Goal: Transaction & Acquisition: Purchase product/service

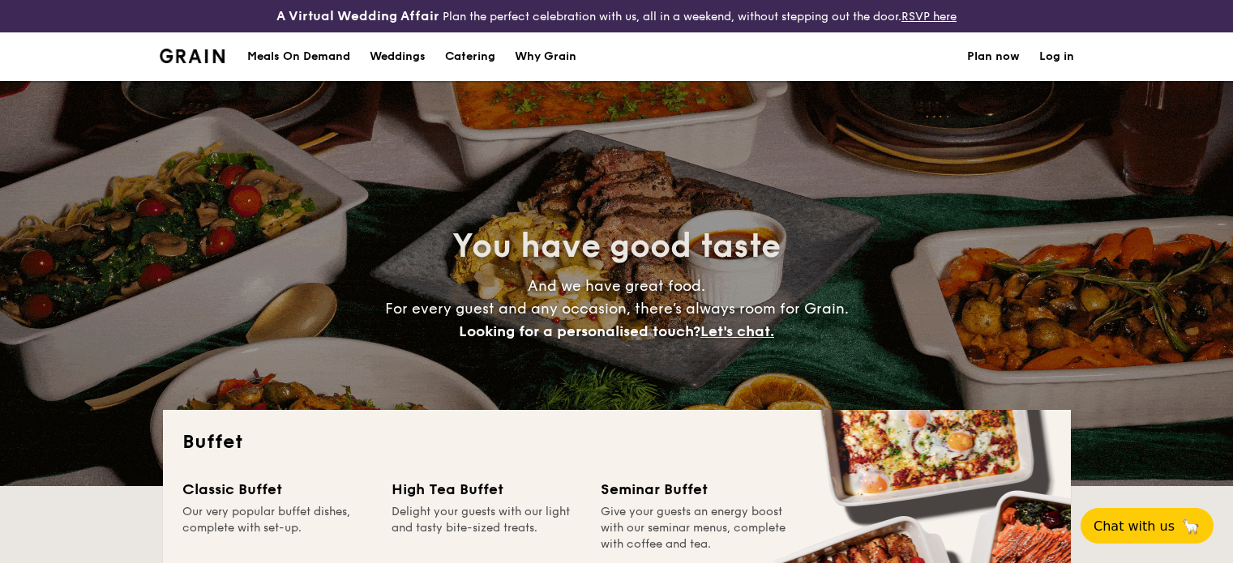
select select
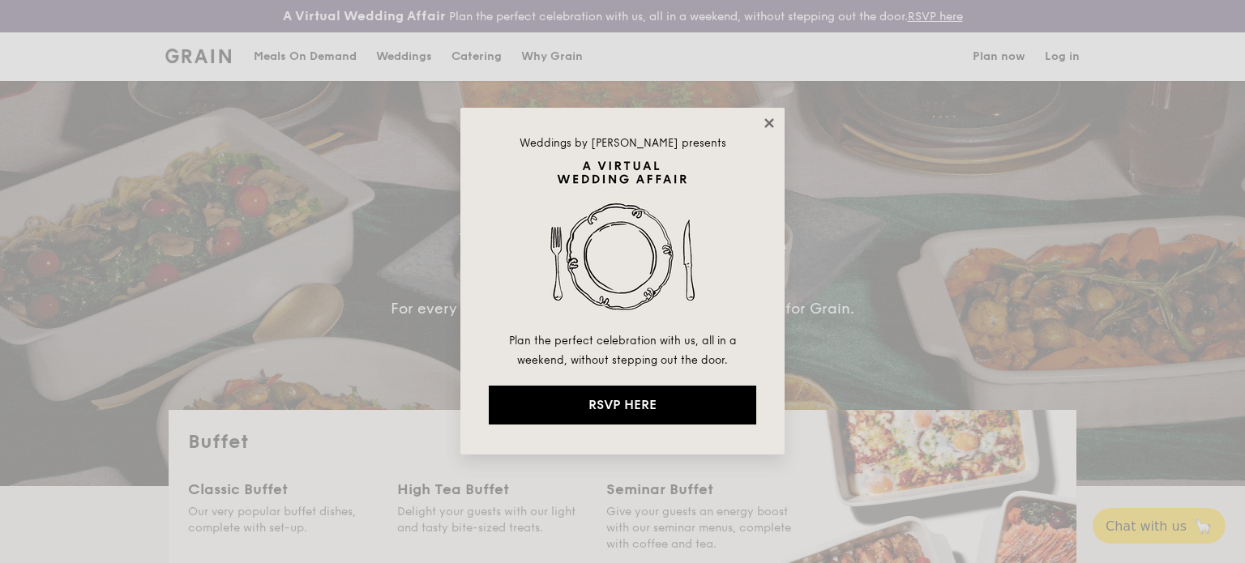
click at [768, 119] on icon at bounding box center [769, 123] width 15 height 15
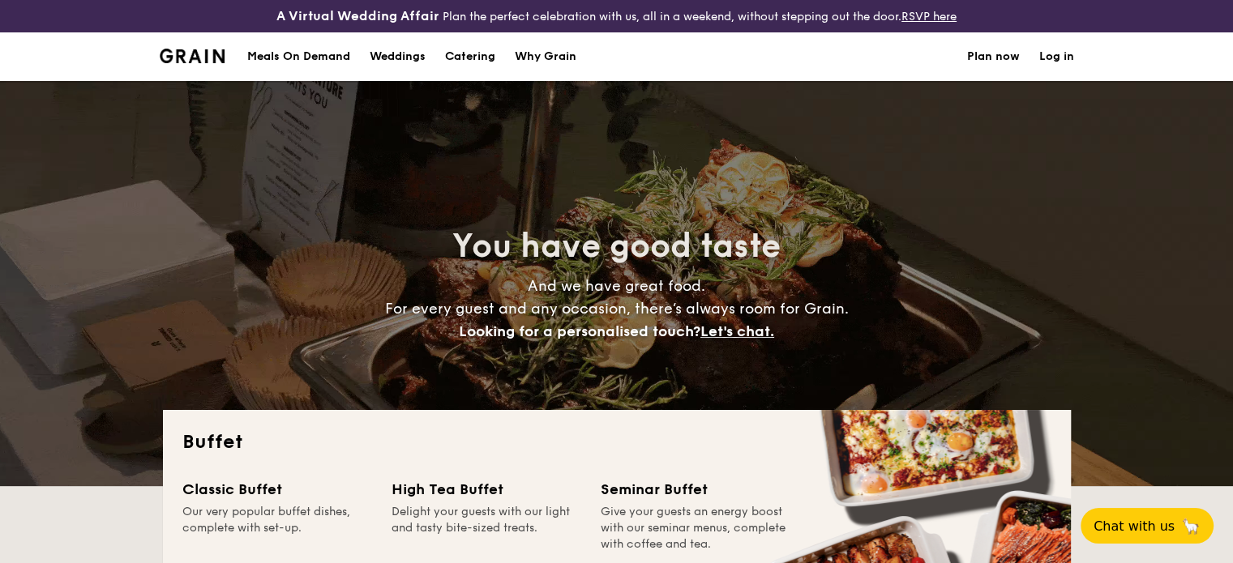
scroll to position [256, 0]
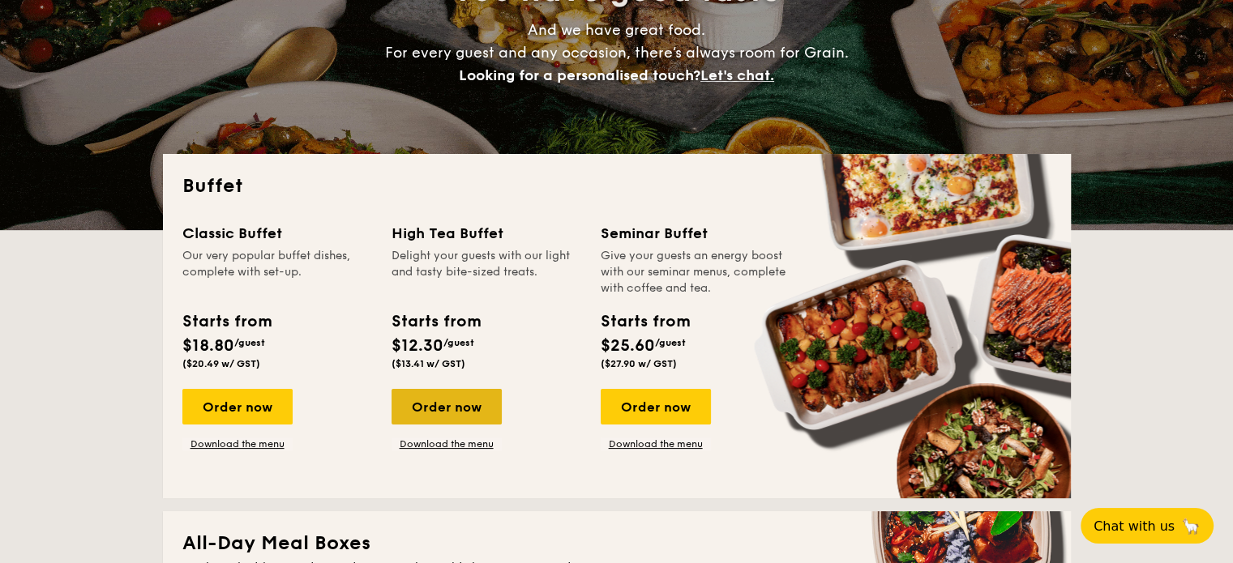
click at [460, 402] on div "Order now" at bounding box center [447, 407] width 110 height 36
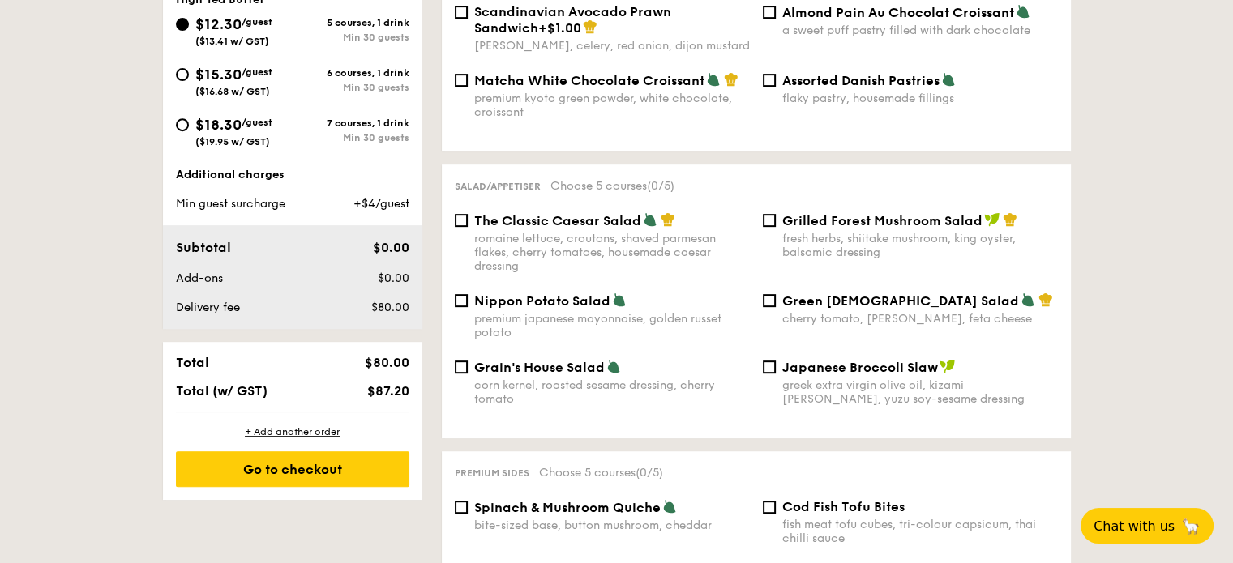
scroll to position [666, 0]
click at [289, 135] on div "$18.30 /guest ($19.95 w/ GST)" at bounding box center [234, 131] width 117 height 34
click at [189, 132] on input "$18.30 /guest ($19.95 w/ GST) 7 courses, 1 drink Min 30 guests" at bounding box center [182, 125] width 13 height 13
radio input "true"
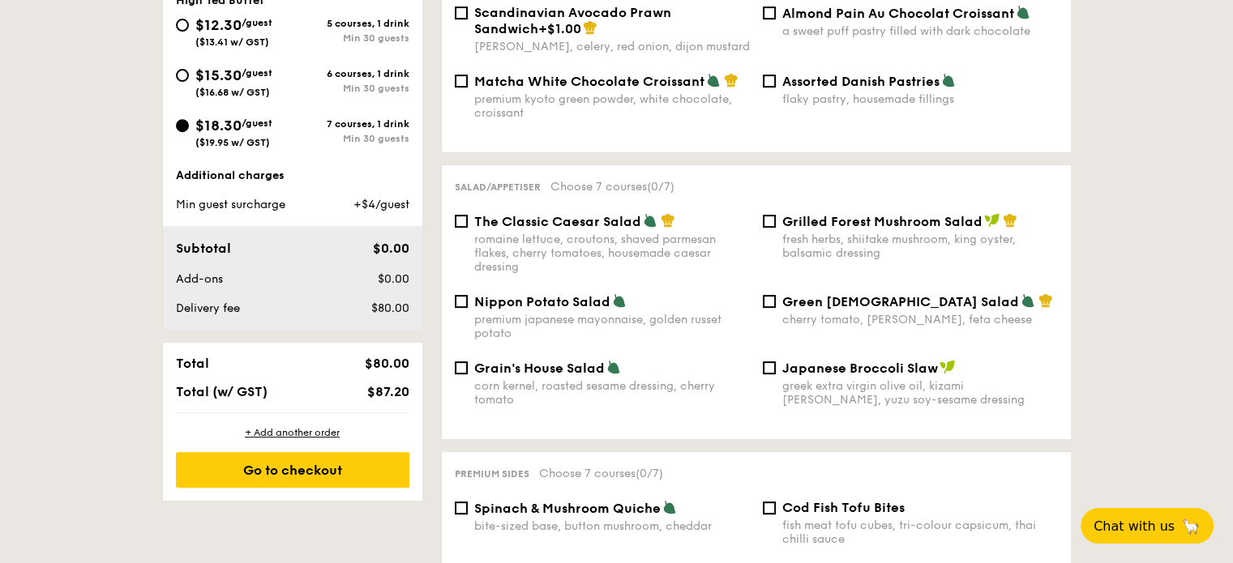
select select
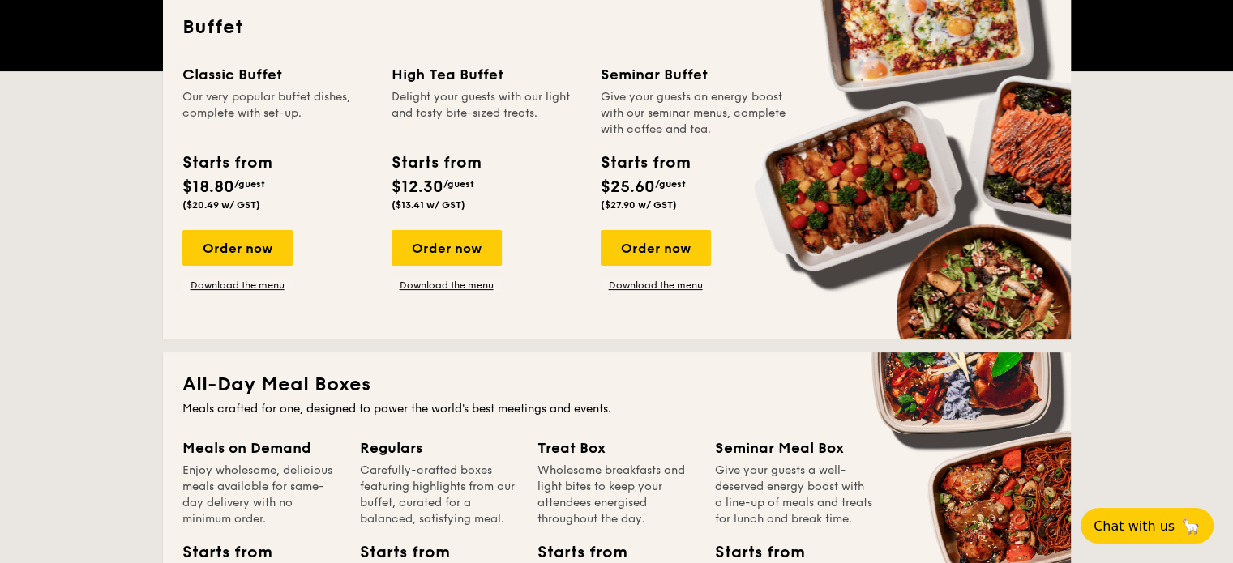
scroll to position [415, 0]
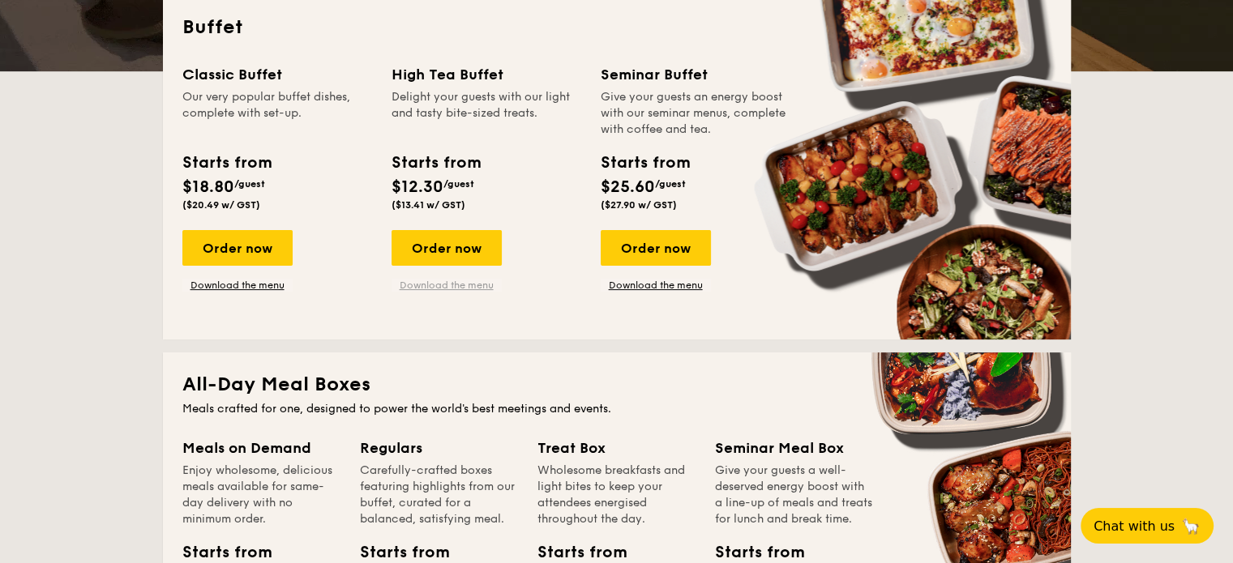
click at [453, 279] on link "Download the menu" at bounding box center [447, 285] width 110 height 13
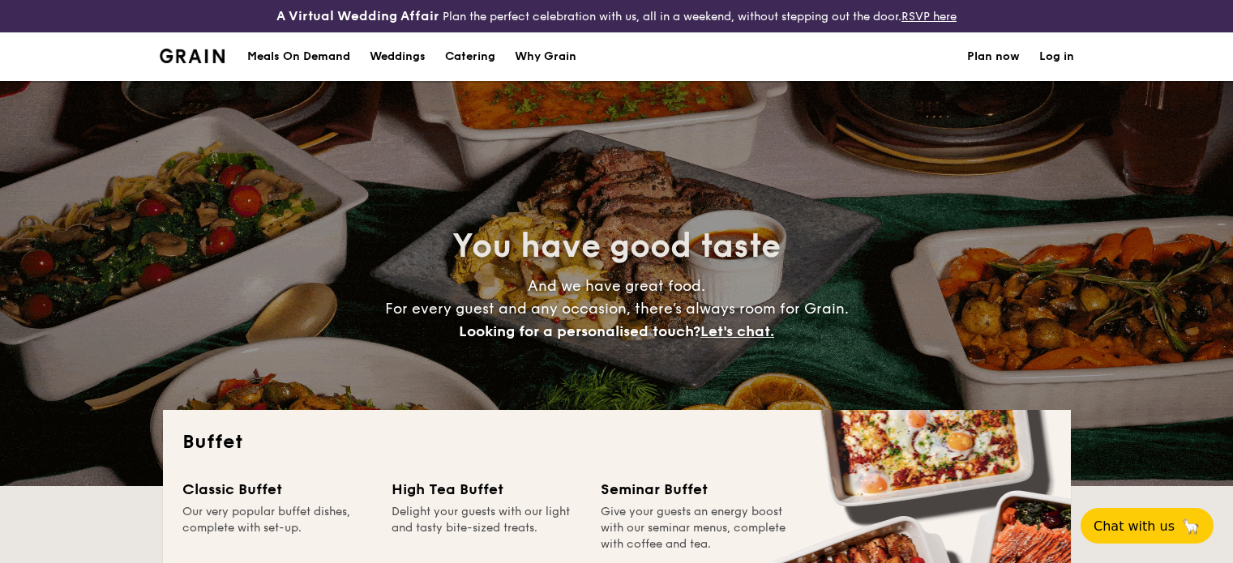
select select
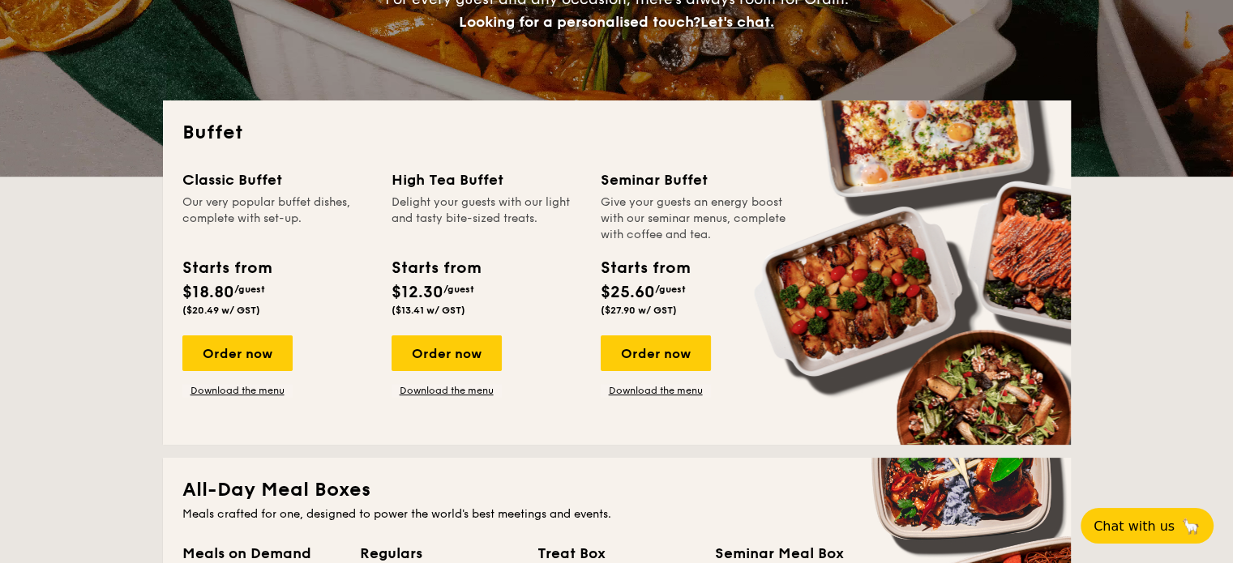
scroll to position [298, 0]
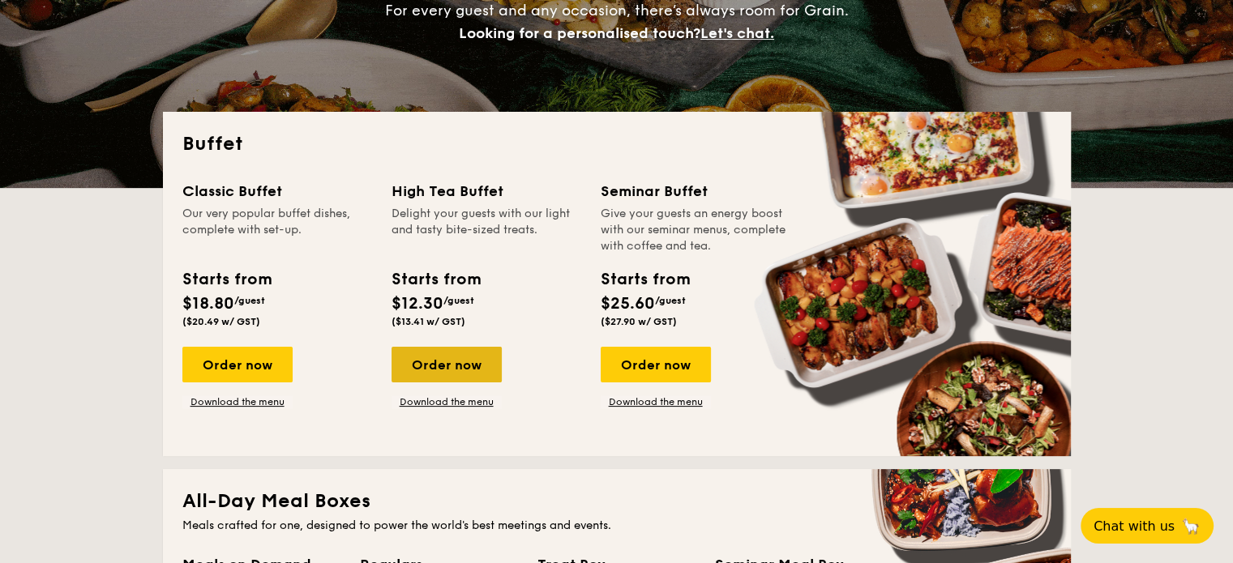
click at [467, 370] on div "Order now" at bounding box center [447, 365] width 110 height 36
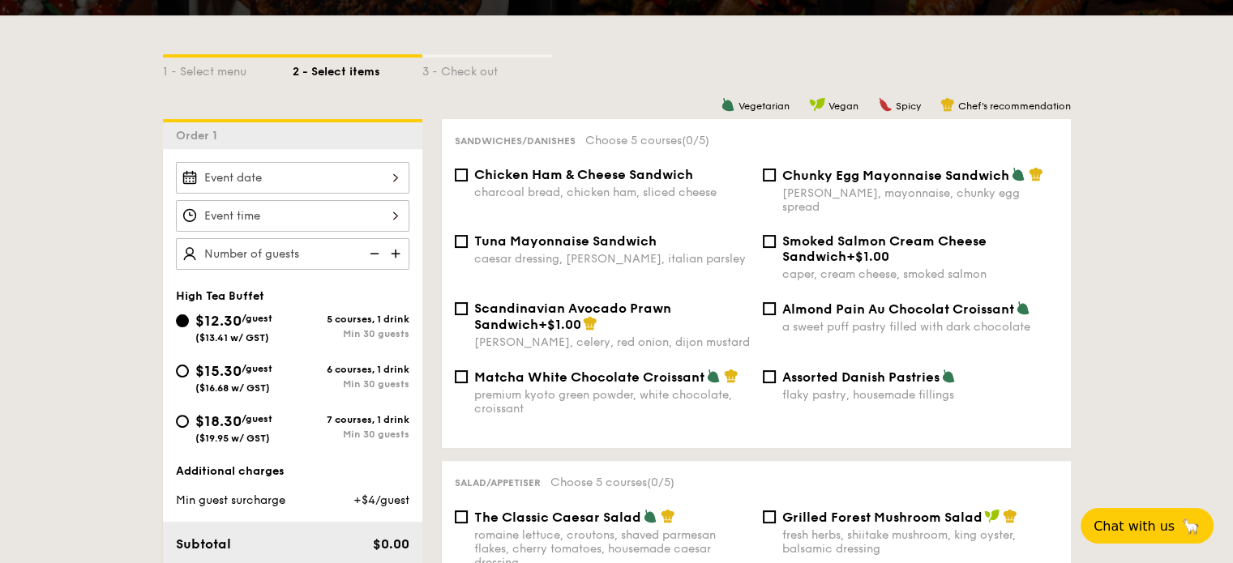
scroll to position [371, 0]
click at [177, 417] on input "$18.30 /guest ($19.95 w/ GST) 7 courses, 1 drink Min 30 guests" at bounding box center [182, 420] width 13 height 13
radio input "true"
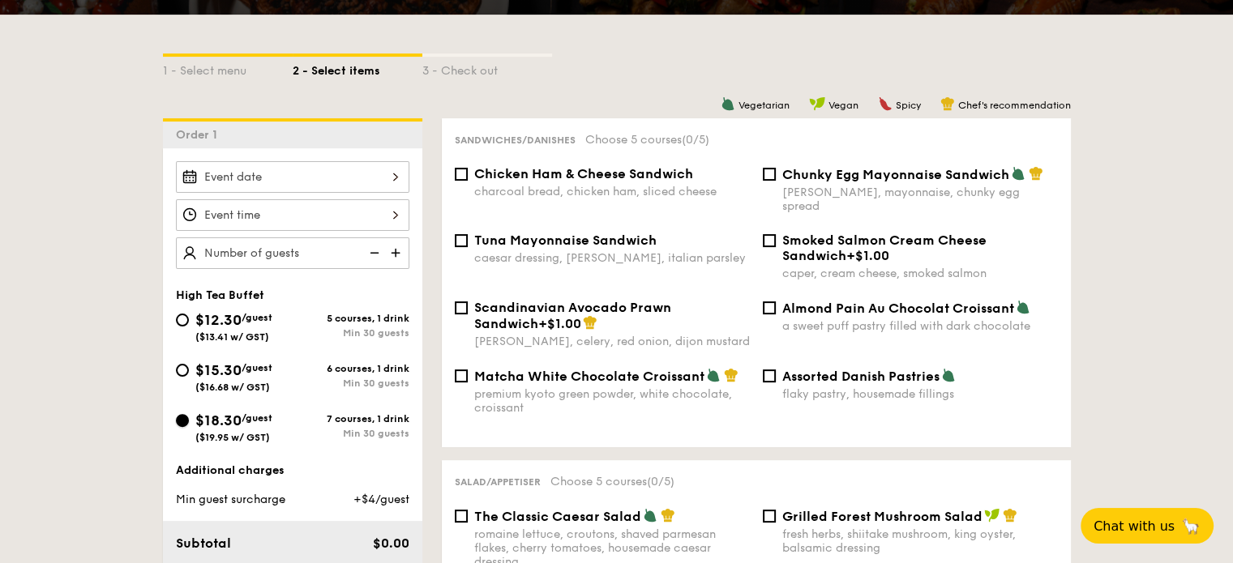
radio input "true"
